Goal: Find specific fact: Find specific fact

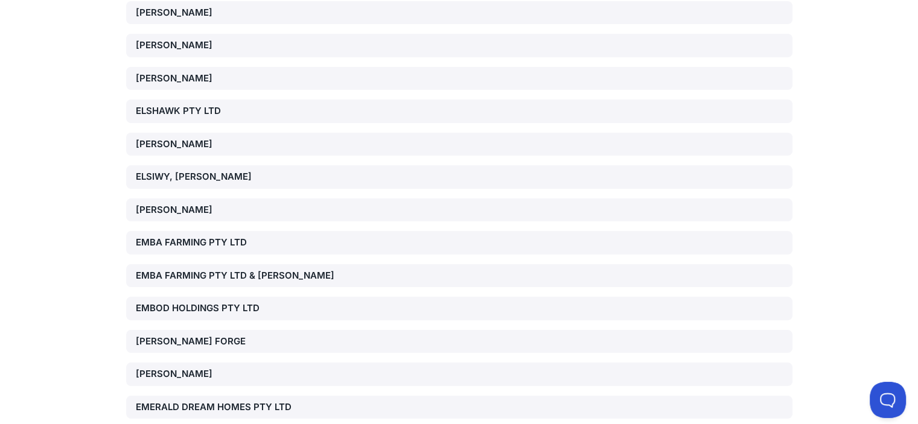
scroll to position [90433, 0]
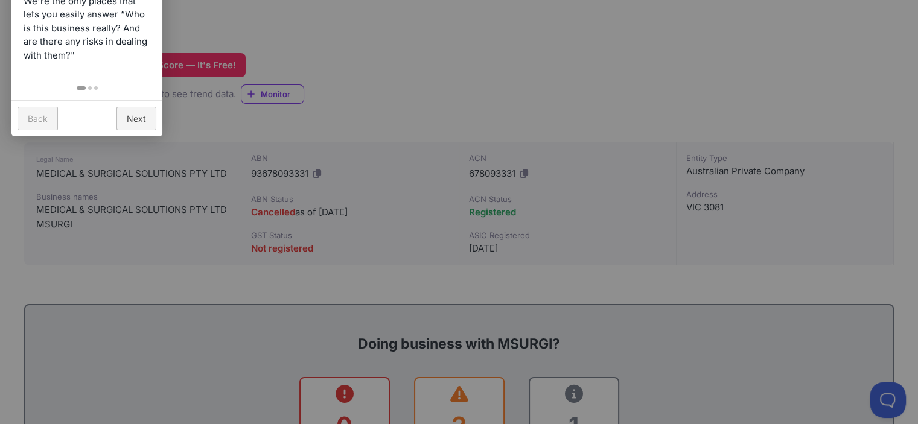
scroll to position [47, 0]
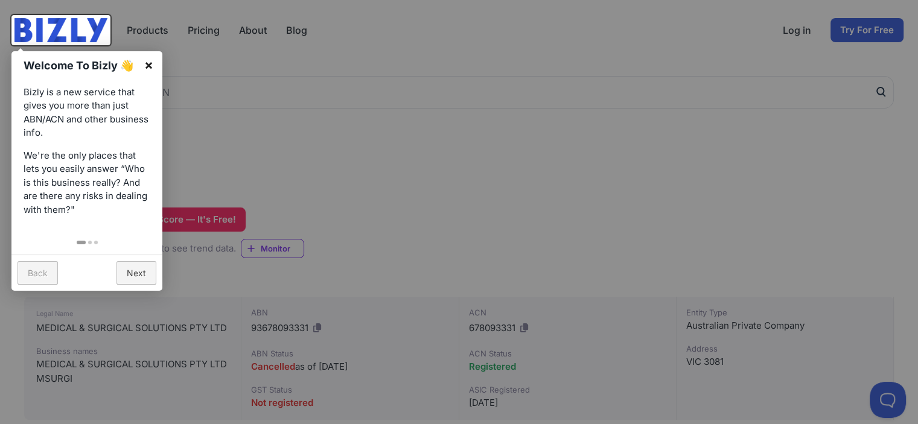
click at [147, 65] on link "×" at bounding box center [148, 64] width 27 height 27
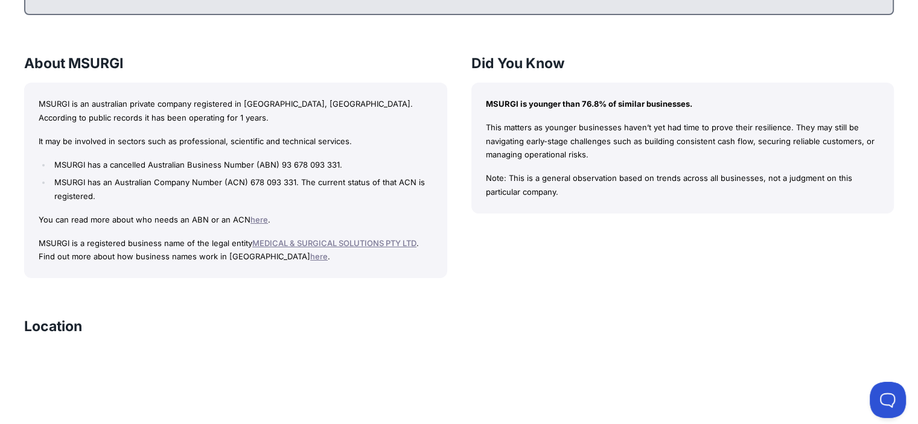
scroll to position [796, 0]
drag, startPoint x: 422, startPoint y: 240, endPoint x: 249, endPoint y: 248, distance: 174.0
click at [249, 248] on p "MSURGI is a registered business name of the legal entity MEDICAL & SURGICAL SOL…" at bounding box center [236, 251] width 394 height 28
copy p "MEDICAL & SURGICAL SOLUTIONS PTY LTD ."
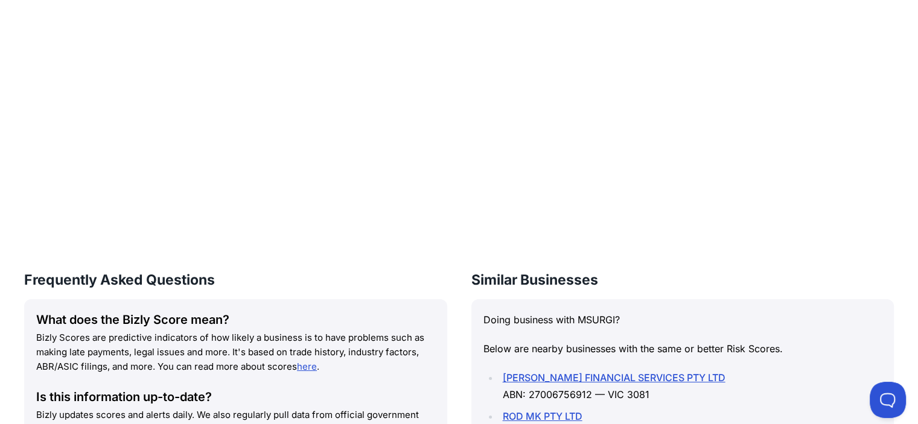
scroll to position [1060, 0]
